Goal: Task Accomplishment & Management: Use online tool/utility

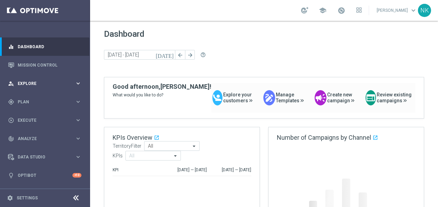
click at [61, 83] on span "Explore" at bounding box center [46, 83] width 57 height 4
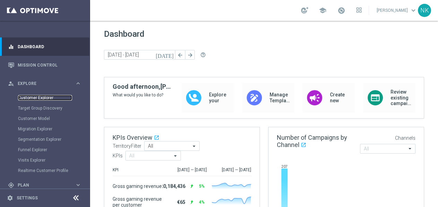
click at [38, 98] on link "Customer Explorer" at bounding box center [45, 98] width 54 height 6
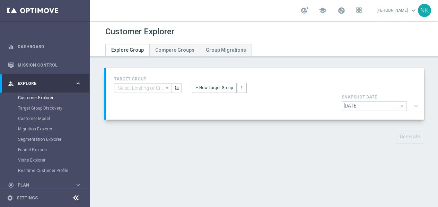
click at [213, 93] on div "TARGET GROUP arrow_drop_down Show Selected 0 of 20631 (OLD) EMAIL - UK_LOTTERY_…" at bounding box center [265, 94] width 312 height 38
click at [213, 86] on button "+ New Target Group" at bounding box center [214, 88] width 45 height 10
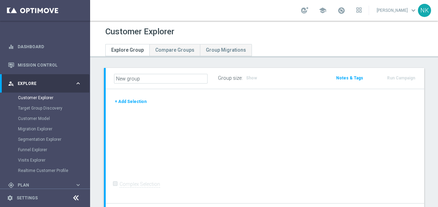
click at [136, 98] on button "+ Add Selection" at bounding box center [130, 102] width 33 height 8
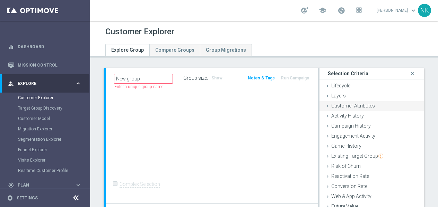
click at [348, 108] on span "Customer Attributes" at bounding box center [353, 106] width 44 height 6
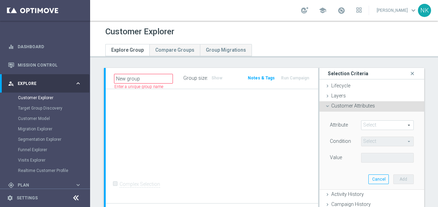
click at [372, 119] on div "Attribute Select arrow_drop_down search Condition Select arrow_drop_down search…" at bounding box center [371, 150] width 94 height 78
click at [372, 128] on span at bounding box center [387, 124] width 52 height 9
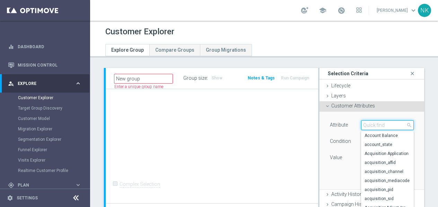
click at [372, 128] on input "search" at bounding box center [387, 125] width 53 height 10
type input "A"
type input "ID"
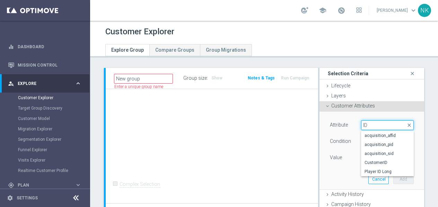
click at [386, 127] on input "ID" at bounding box center [387, 125] width 53 height 10
click at [383, 144] on span "acquisition_pid" at bounding box center [387, 145] width 46 height 6
type input "acquisition_pid"
type input "Equals"
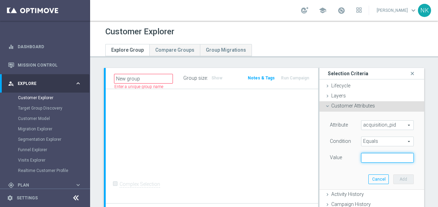
click at [379, 160] on input "text" at bounding box center [387, 158] width 53 height 10
type input "C"
type input "G"
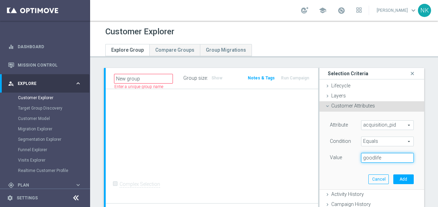
type input "goodlife"
click at [380, 142] on span "Equals" at bounding box center [387, 141] width 52 height 9
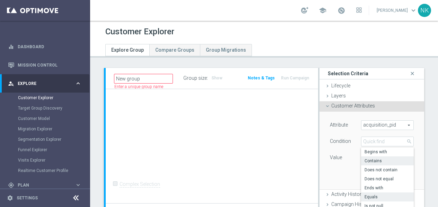
click at [373, 159] on span "Contains" at bounding box center [387, 161] width 46 height 6
type input "Contains"
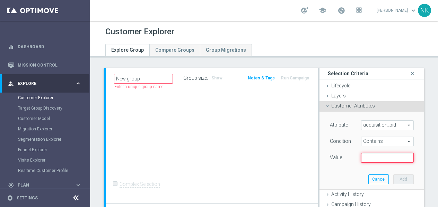
click at [377, 156] on input "text" at bounding box center [387, 158] width 53 height 10
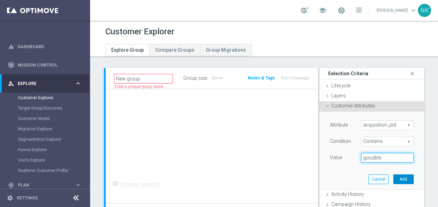
type input "goodlife"
click at [407, 179] on button "Add" at bounding box center [403, 179] width 20 height 10
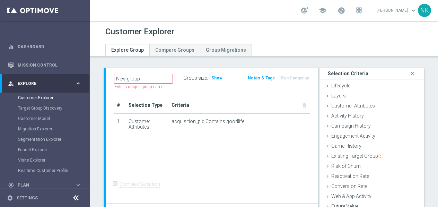
click at [218, 73] on div "Group size : Show" at bounding box center [214, 78] width 63 height 10
click at [215, 79] on span "Show" at bounding box center [216, 77] width 11 height 5
click at [343, 109] on div "Customer Attributes done selection saved" at bounding box center [371, 106] width 105 height 10
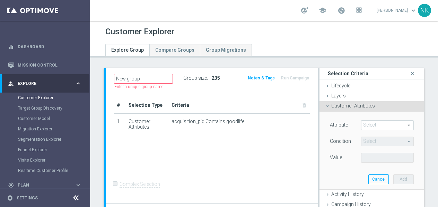
click at [371, 120] on span at bounding box center [387, 124] width 52 height 9
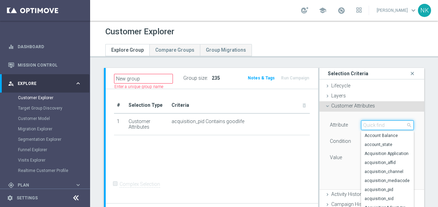
click at [371, 120] on input "search" at bounding box center [387, 125] width 53 height 10
type input "sid"
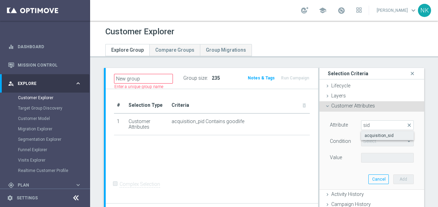
click at [382, 135] on span "acquisition_sid" at bounding box center [387, 136] width 46 height 6
type input "acquisition_sid"
type input "Equals"
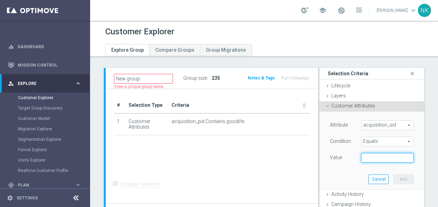
click at [374, 160] on input "text" at bounding box center [387, 158] width 53 height 10
click at [372, 147] on div "Condition Equals Equals arrow_drop_down search" at bounding box center [371, 141] width 94 height 11
click at [350, 162] on div "Value" at bounding box center [340, 158] width 32 height 11
click at [367, 154] on input "text" at bounding box center [387, 158] width 53 height 10
paste input "37f9e4c81c0c425fcdba003734183fca"
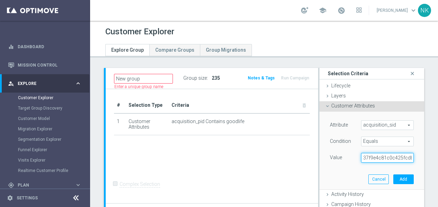
scroll to position [0, 33]
type input "37f9e4c81c0c425fcdba003734183fca"
click at [411, 180] on button "Add" at bounding box center [403, 179] width 20 height 10
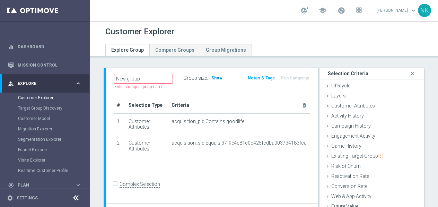
click at [214, 77] on span "Show" at bounding box center [216, 77] width 11 height 5
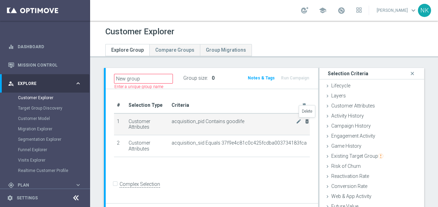
click at [307, 122] on icon "delete_forever" at bounding box center [307, 121] width 6 height 6
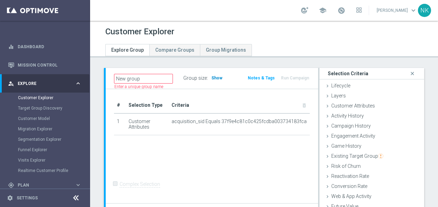
click at [219, 75] on span "Show" at bounding box center [216, 77] width 11 height 5
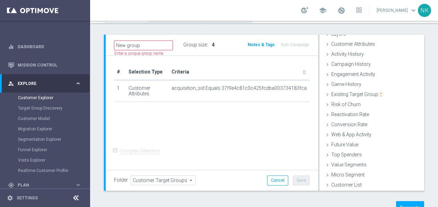
scroll to position [58, 0]
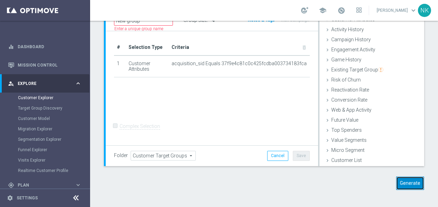
click at [406, 185] on button "Generate" at bounding box center [410, 183] width 28 height 14
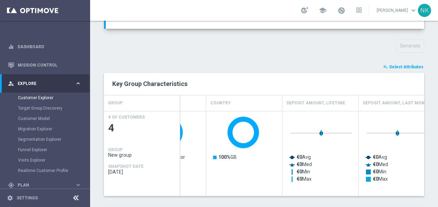
scroll to position [0, 0]
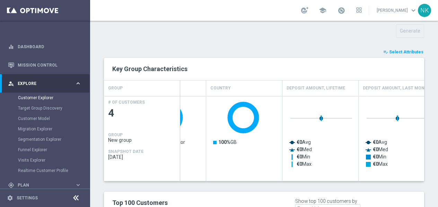
click at [406, 50] on span "Select Attributes" at bounding box center [406, 52] width 34 height 5
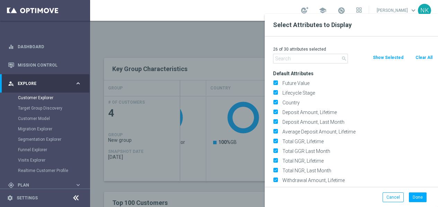
click at [423, 59] on button "Clear All" at bounding box center [423, 58] width 18 height 8
checkbox input "false"
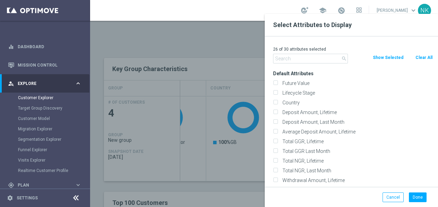
checkbox input "false"
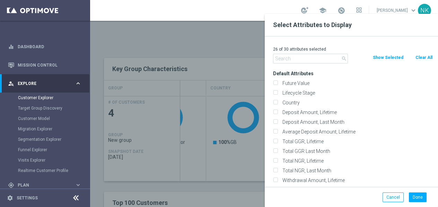
checkbox input "false"
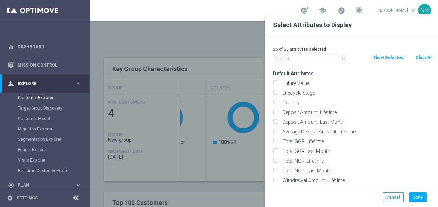
checkbox input "false"
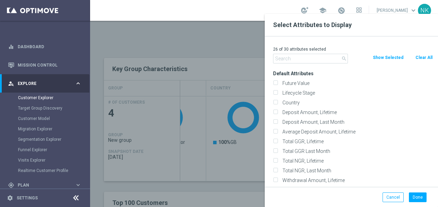
checkbox input "false"
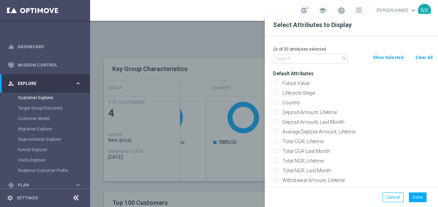
checkbox input "false"
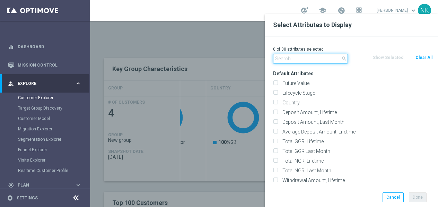
click at [288, 58] on input "text" at bounding box center [310, 59] width 75 height 10
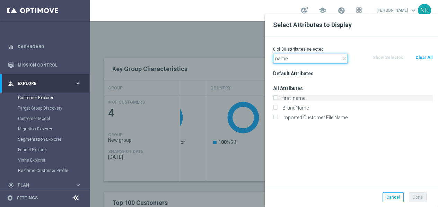
type input "name"
click at [273, 98] on input "first_name" at bounding box center [275, 99] width 5 height 5
checkbox input "true"
click at [291, 62] on input "name" at bounding box center [310, 59] width 75 height 10
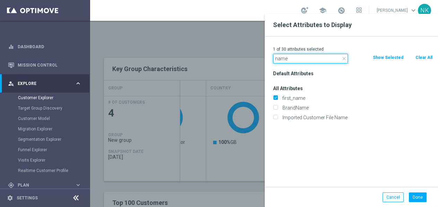
click at [291, 62] on input "name" at bounding box center [310, 59] width 75 height 10
type input "city"
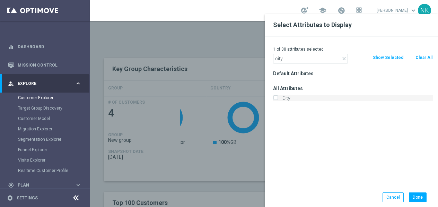
click at [274, 97] on input "City" at bounding box center [275, 99] width 5 height 5
checkbox input "true"
click at [420, 198] on button "Done" at bounding box center [418, 197] width 18 height 10
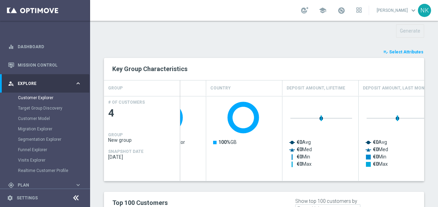
type input "Search"
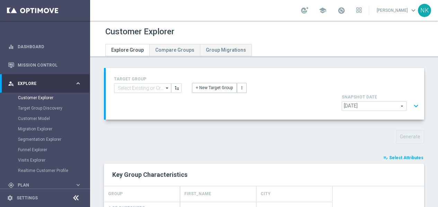
click at [417, 99] on button "expand_more" at bounding box center [416, 105] width 10 height 13
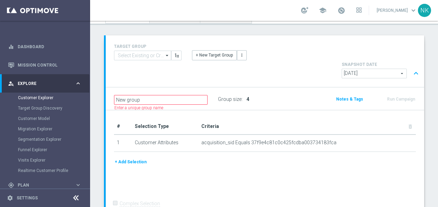
scroll to position [40, 0]
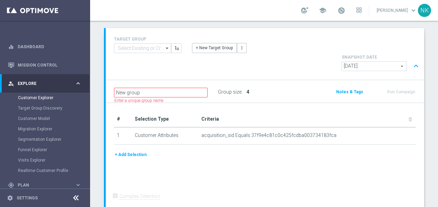
click at [140, 151] on button "+ Add Selection" at bounding box center [130, 155] width 33 height 8
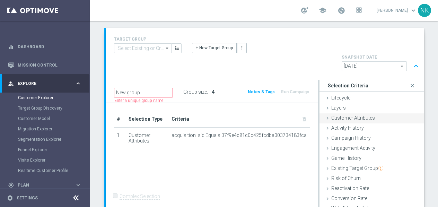
click at [349, 113] on div "Customer Attributes done" at bounding box center [371, 118] width 105 height 10
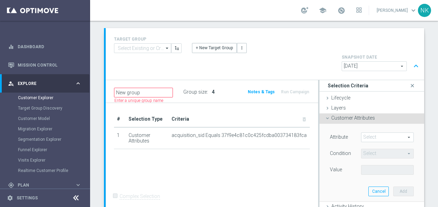
click at [374, 133] on span at bounding box center [387, 137] width 52 height 9
click at [0, 0] on input "search" at bounding box center [0, 0] width 0 height 0
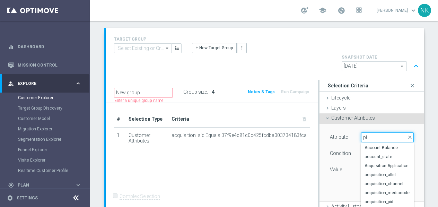
type input "pid"
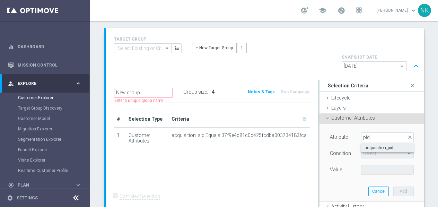
click at [373, 145] on span "acquisition_pid" at bounding box center [387, 148] width 46 height 6
type input "acquisition_pid"
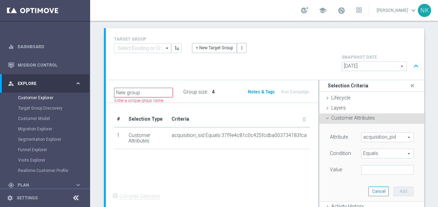
click at [379, 149] on span "Equals" at bounding box center [387, 153] width 52 height 9
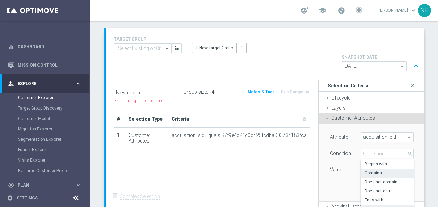
click at [377, 170] on span "Contains" at bounding box center [387, 173] width 46 height 6
type input "Contains"
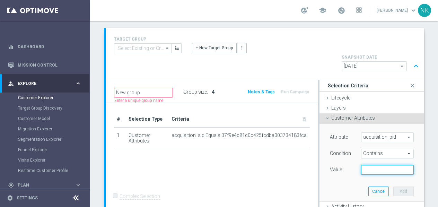
click at [377, 165] on input "text" at bounding box center [387, 170] width 53 height 10
type input "goodlife"
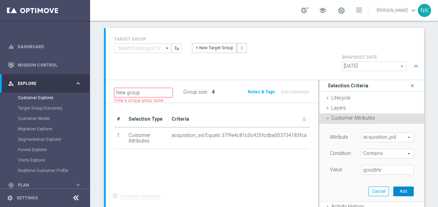
click at [402, 186] on button "Add" at bounding box center [403, 191] width 20 height 10
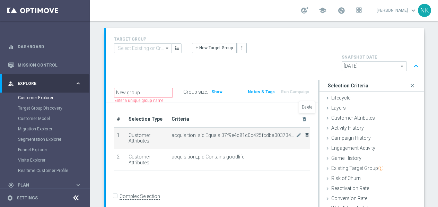
click at [308, 132] on icon "delete_forever" at bounding box center [307, 135] width 6 height 6
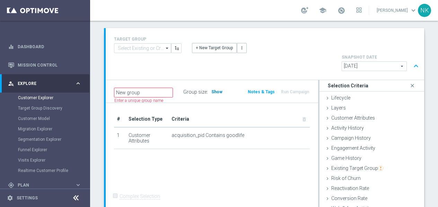
click at [216, 89] on span "Show" at bounding box center [216, 91] width 11 height 5
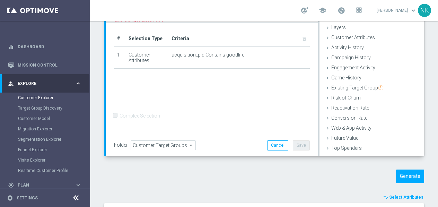
scroll to position [123, 0]
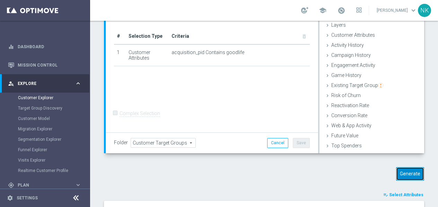
click at [411, 167] on button "Generate" at bounding box center [410, 174] width 28 height 14
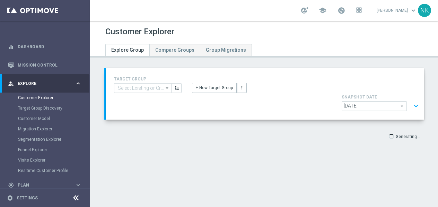
scroll to position [0, 0]
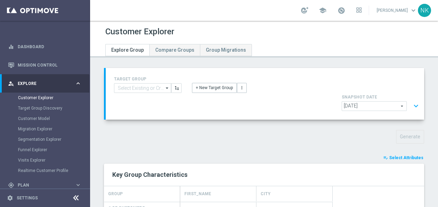
click at [413, 155] on span "Select Attributes" at bounding box center [406, 157] width 34 height 5
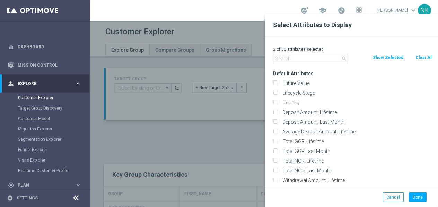
click at [422, 59] on button "Clear All" at bounding box center [423, 58] width 18 height 8
checkbox input "false"
click at [275, 85] on input "Future Value" at bounding box center [275, 84] width 5 height 5
checkbox input "true"
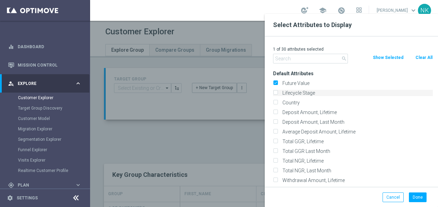
click at [275, 94] on input "Lifecycle Stage" at bounding box center [275, 93] width 5 height 5
checkbox input "true"
click at [275, 111] on input "Deposit Amount, Lifetime" at bounding box center [275, 113] width 5 height 5
checkbox input "true"
click at [422, 201] on button "Done" at bounding box center [418, 197] width 18 height 10
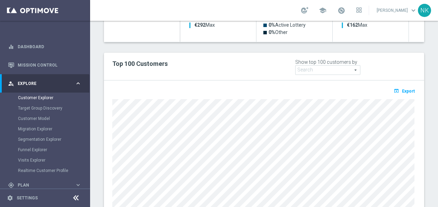
scroll to position [245, 0]
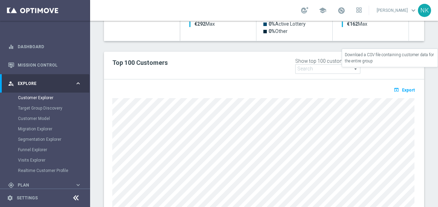
click at [410, 88] on span "Export" at bounding box center [408, 90] width 13 height 5
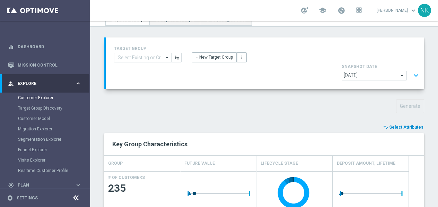
scroll to position [19, 0]
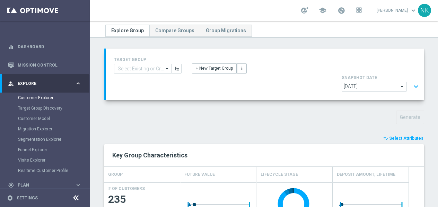
click at [405, 136] on span "Select Attributes" at bounding box center [406, 138] width 34 height 5
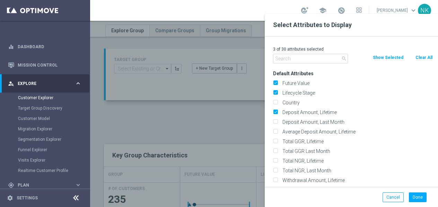
click at [427, 57] on button "Clear All" at bounding box center [423, 58] width 18 height 8
checkbox input "false"
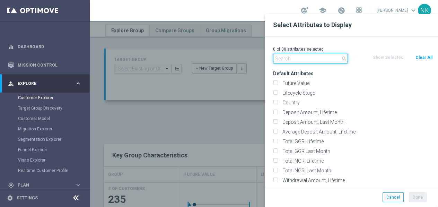
click at [281, 59] on input "text" at bounding box center [310, 59] width 75 height 10
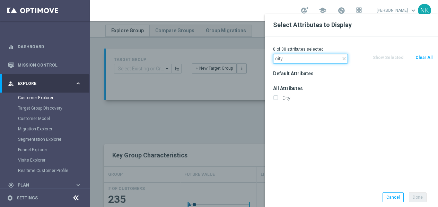
type input "city"
click at [277, 102] on div "City" at bounding box center [353, 98] width 170 height 10
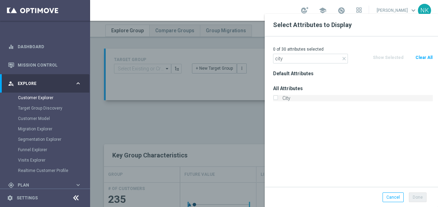
click at [276, 100] on input "City" at bounding box center [275, 99] width 5 height 5
checkbox input "true"
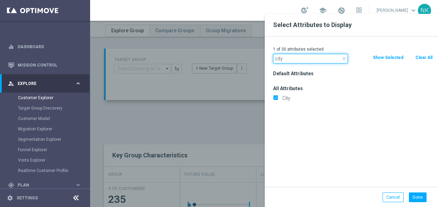
click at [290, 57] on input "city" at bounding box center [310, 59] width 75 height 10
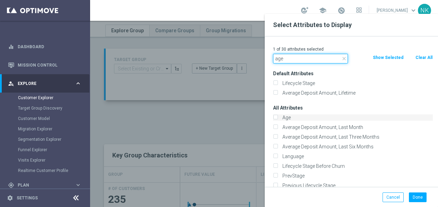
type input "age"
click at [280, 118] on label "Age" at bounding box center [356, 117] width 153 height 6
click at [277, 118] on input "Age" at bounding box center [275, 118] width 5 height 5
checkbox input "true"
click at [289, 56] on input "age" at bounding box center [310, 59] width 75 height 10
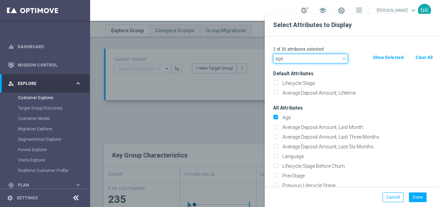
click at [289, 56] on input "age" at bounding box center [310, 59] width 75 height 10
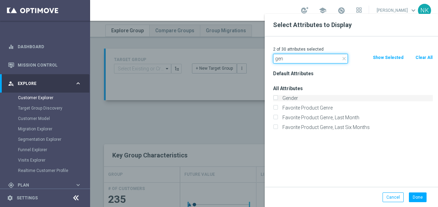
type input "gen"
click at [276, 97] on input "Gender" at bounding box center [275, 99] width 5 height 5
checkbox input "true"
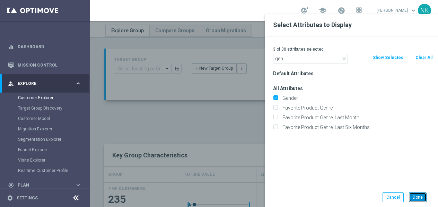
click at [418, 197] on button "Done" at bounding box center [418, 197] width 18 height 10
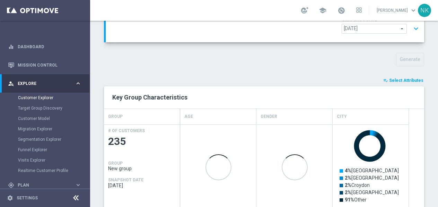
scroll to position [78, 0]
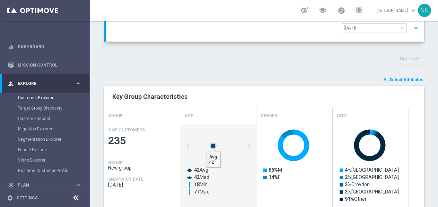
drag, startPoint x: 213, startPoint y: 129, endPoint x: 223, endPoint y: 130, distance: 10.1
click at [223, 142] on g "Press SPACE to select this row." at bounding box center [218, 145] width 62 height 7
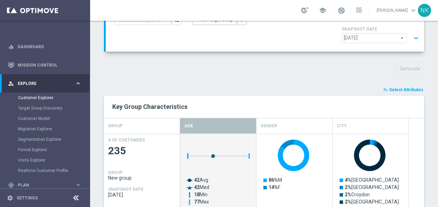
scroll to position [65, 0]
